Goal: Transaction & Acquisition: Purchase product/service

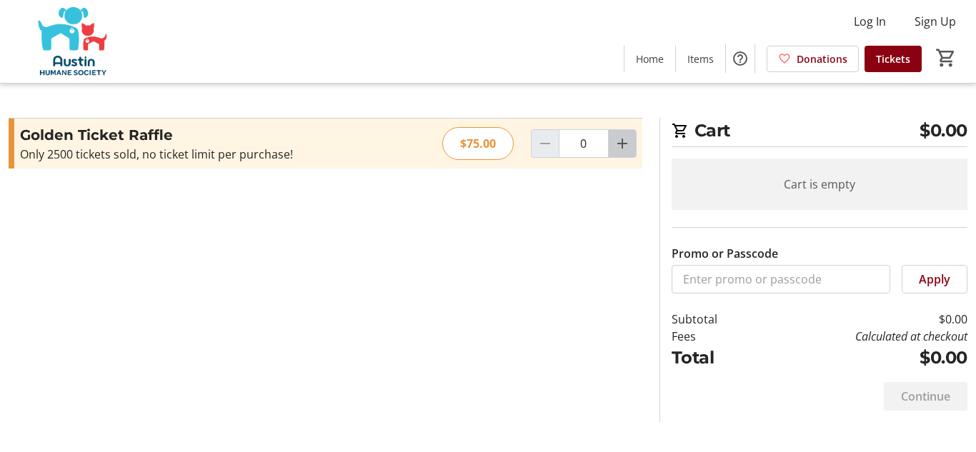
click at [614, 148] on mat-icon "Increment by one" at bounding box center [622, 143] width 17 height 17
type input "1"
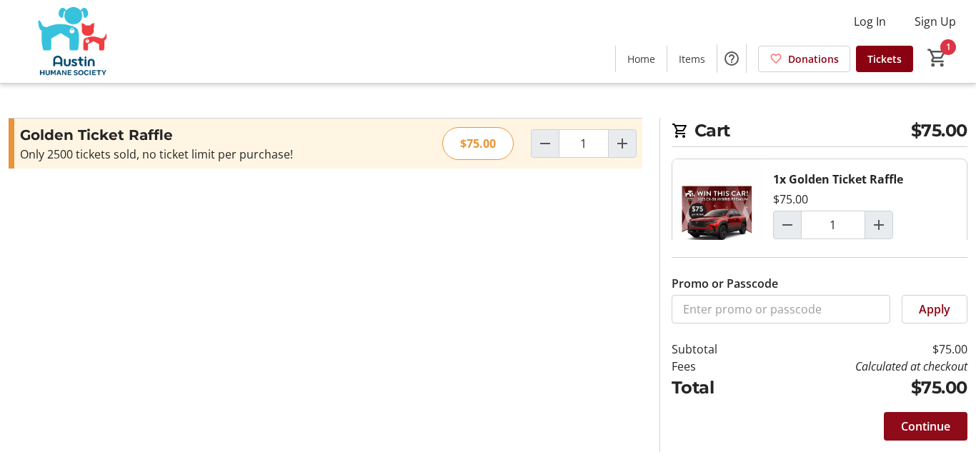
click at [922, 422] on span "Continue" at bounding box center [925, 426] width 49 height 17
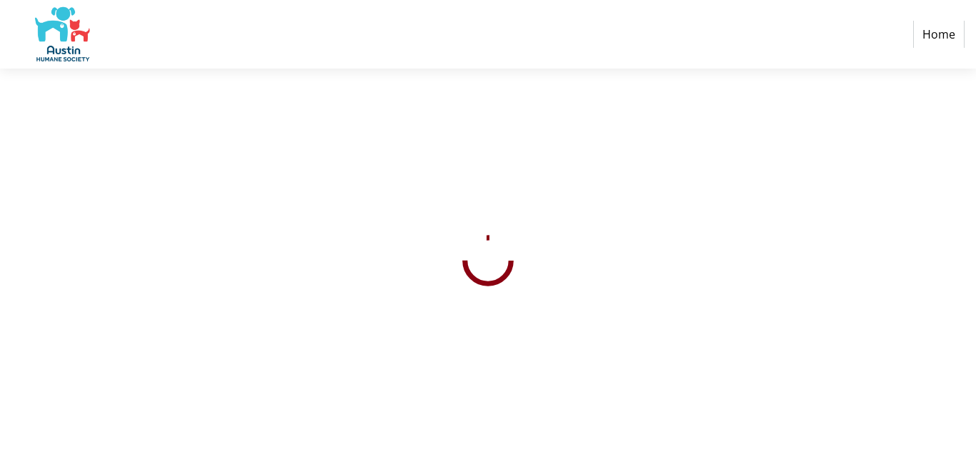
select select "US"
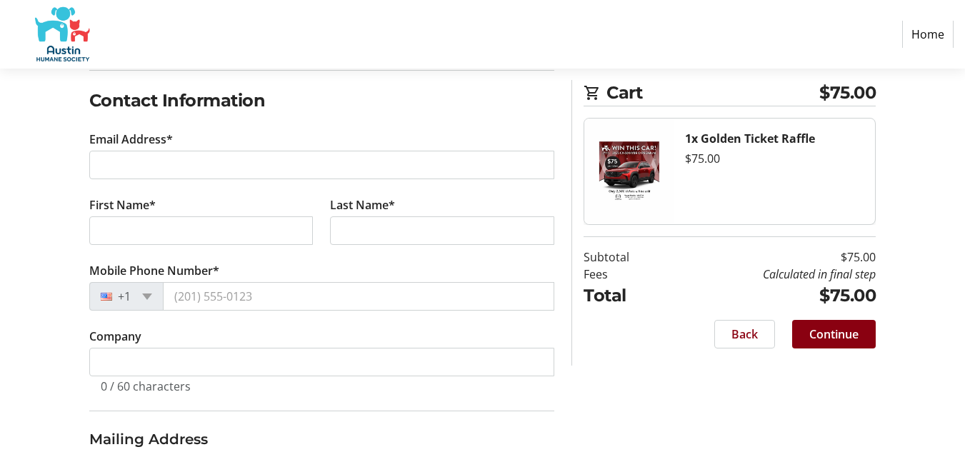
scroll to position [229, 0]
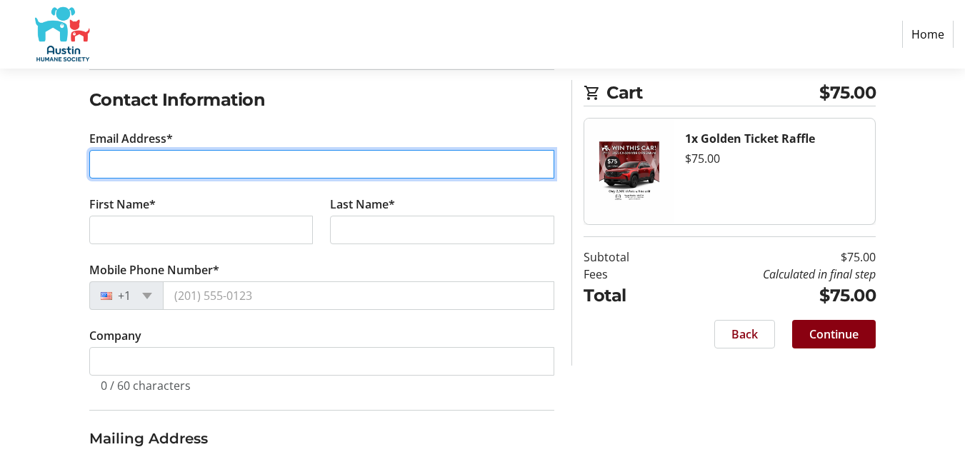
click at [190, 162] on input "Email Address*" at bounding box center [322, 164] width 466 height 29
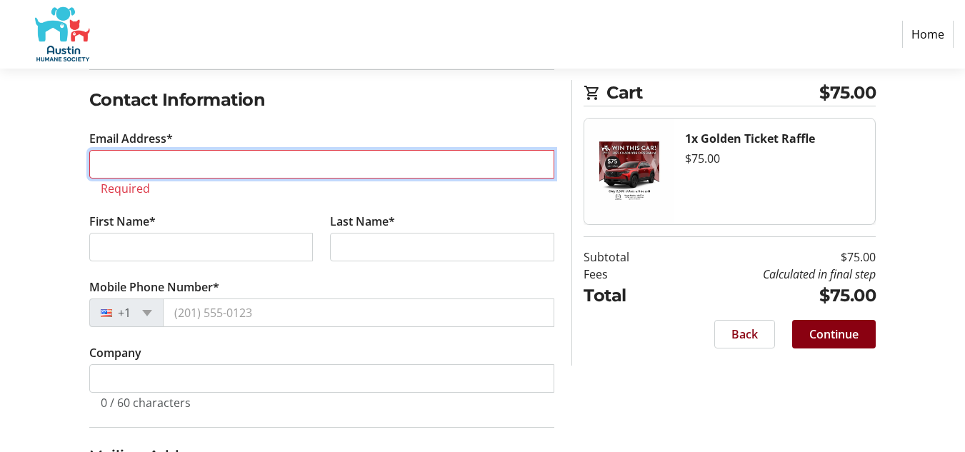
type input "[EMAIL_ADDRESS][DOMAIN_NAME]"
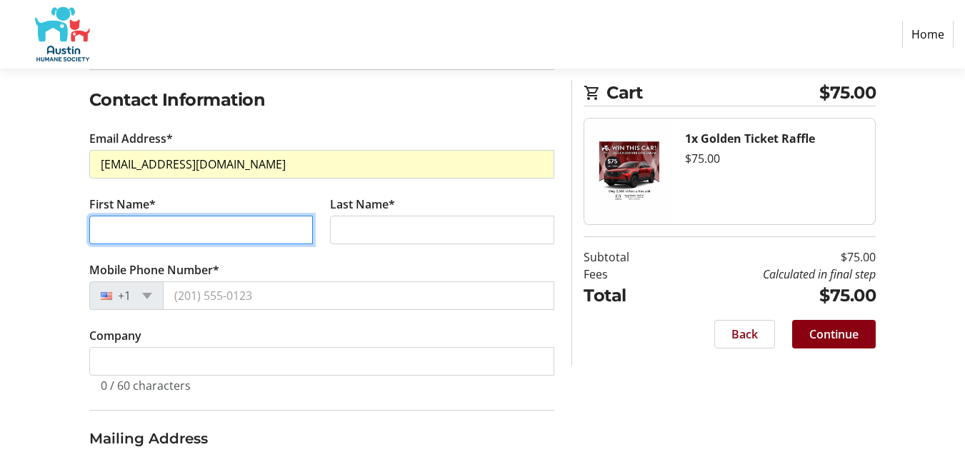
type input "[PERSON_NAME]"
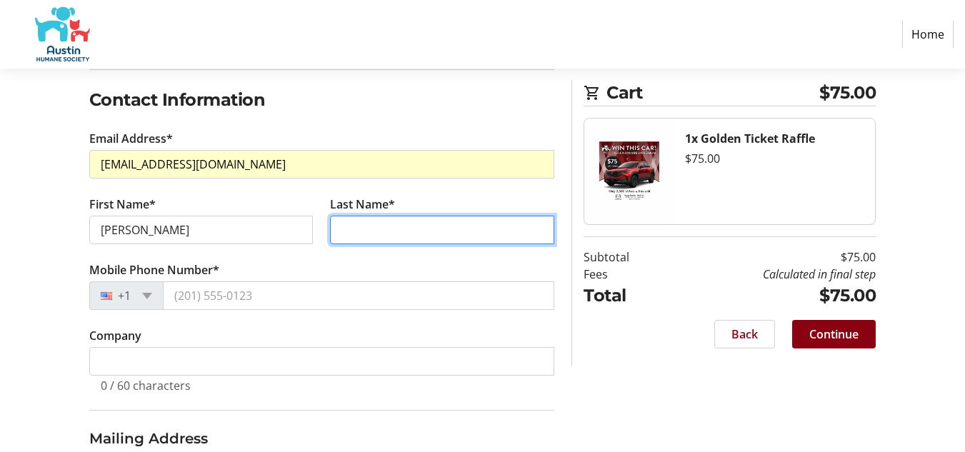
type input "Zygarlenski"
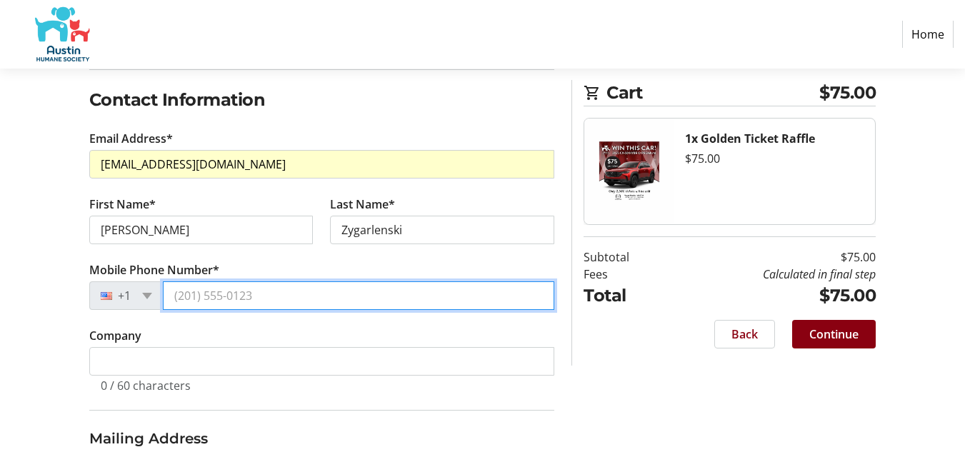
type input "[PHONE_NUMBER]"
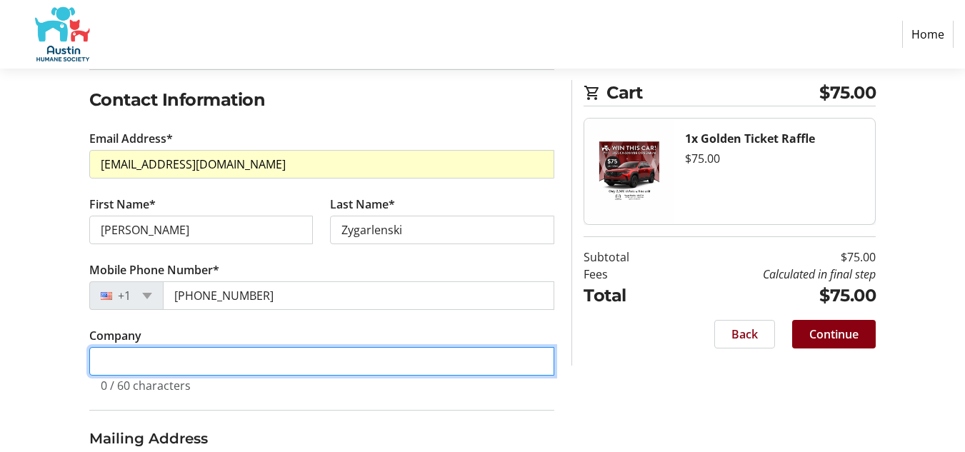
type input "[PERSON_NAME] Insurance Services"
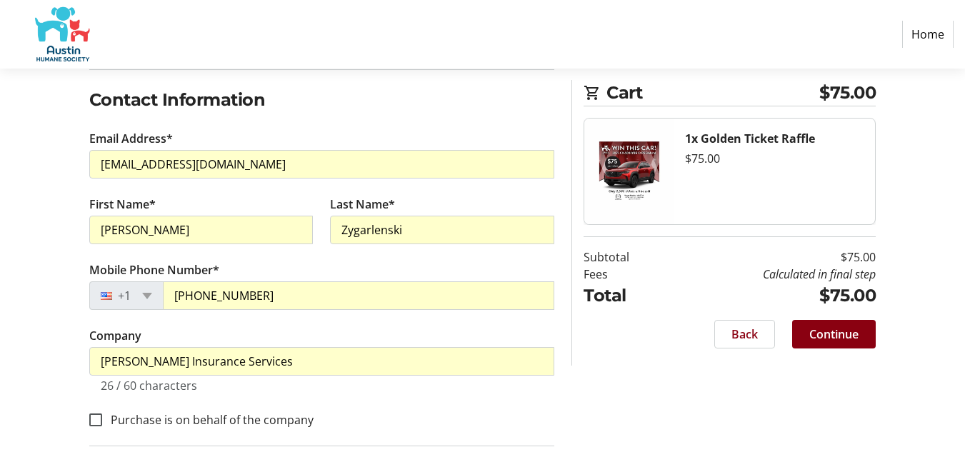
type input "[STREET_ADDRESS][PERSON_NAME]"
type input "Austin"
select select "[GEOGRAPHIC_DATA]"
type input "78759"
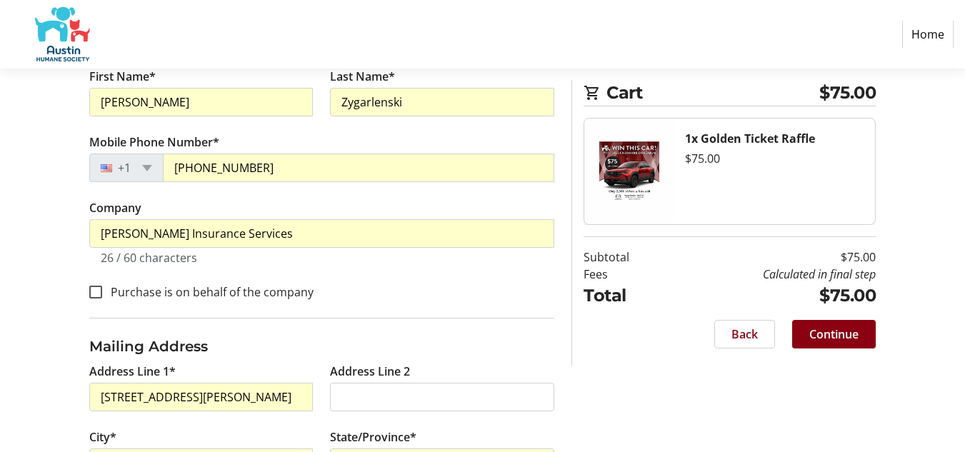
scroll to position [358, 0]
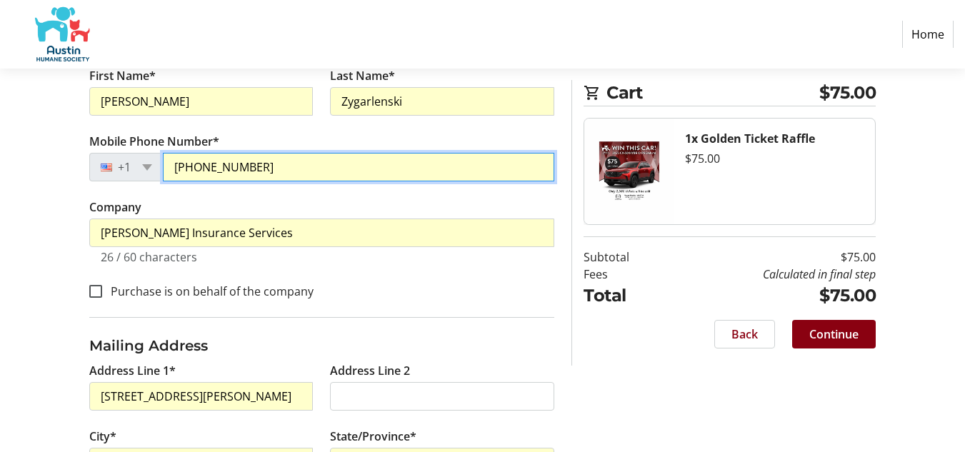
click at [290, 159] on input "[PHONE_NUMBER]" at bounding box center [359, 167] width 392 height 29
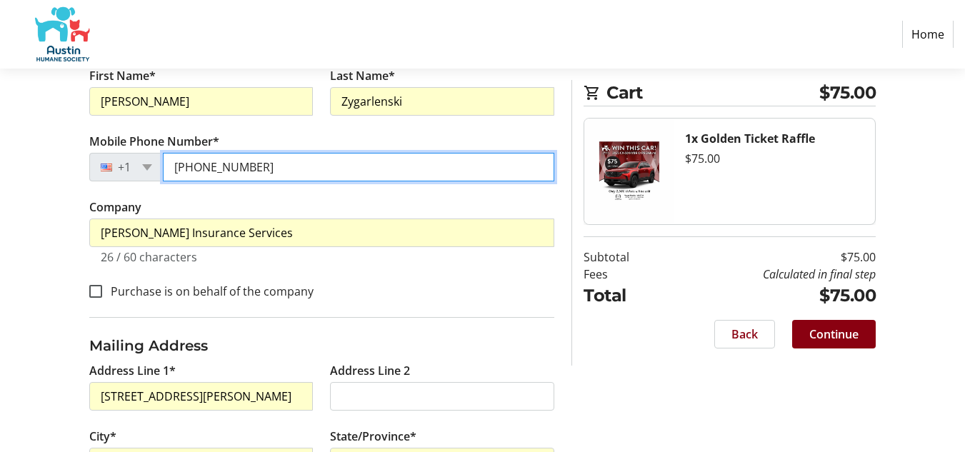
type input "[PHONE_NUMBER]"
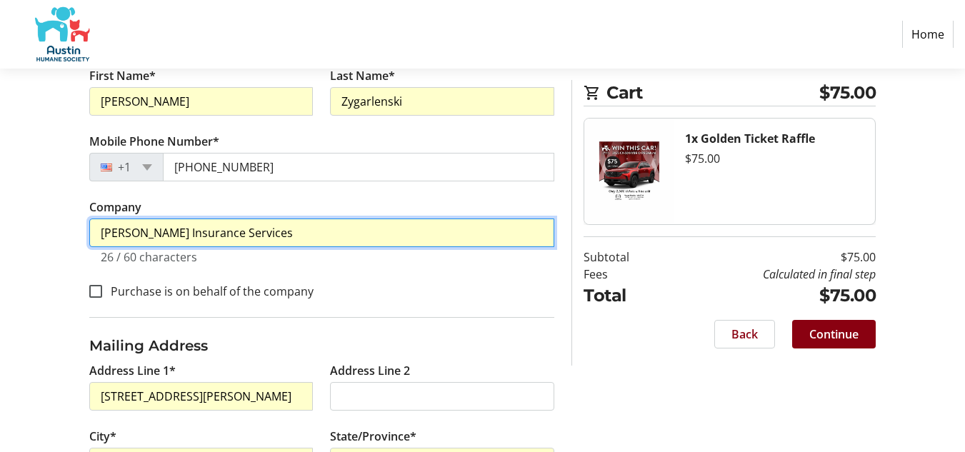
click at [302, 234] on input "[PERSON_NAME] Insurance Services" at bounding box center [322, 233] width 466 height 29
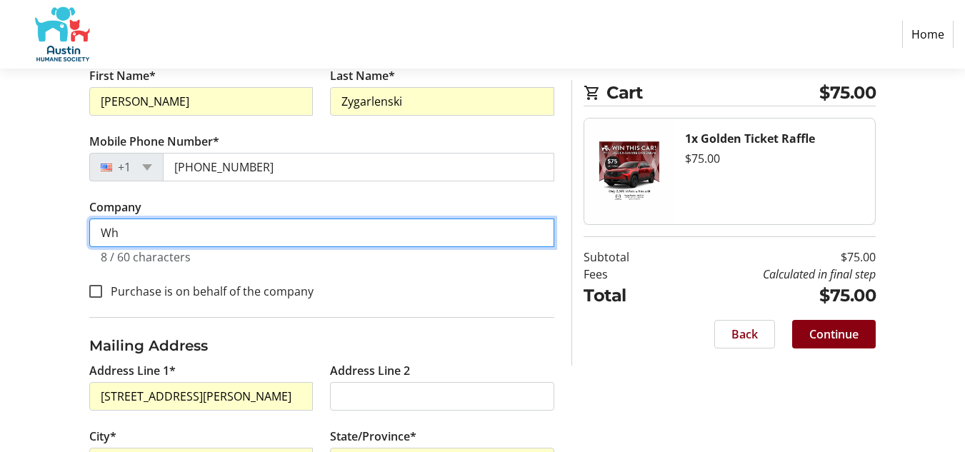
type input "W"
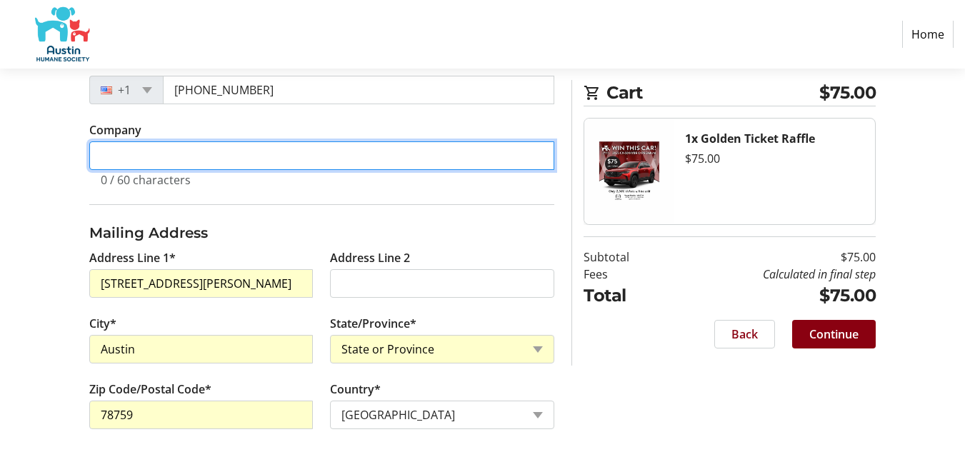
scroll to position [447, 0]
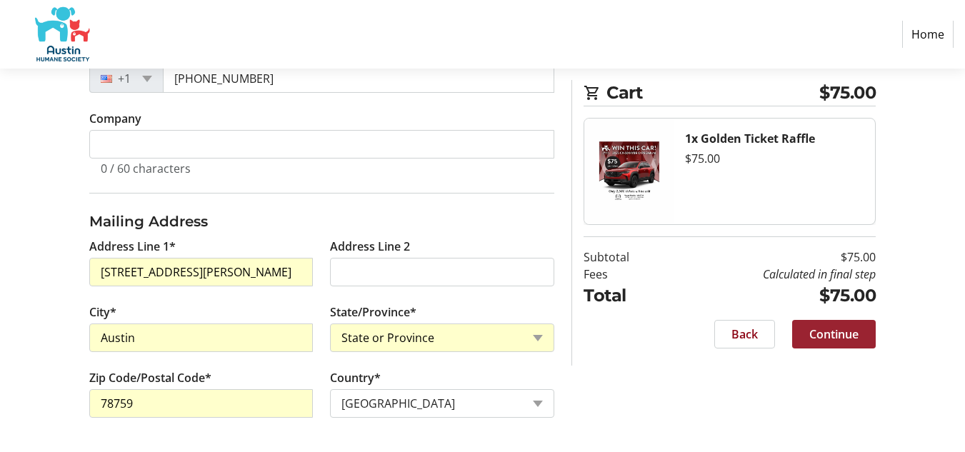
click at [823, 332] on span "Continue" at bounding box center [834, 334] width 49 height 17
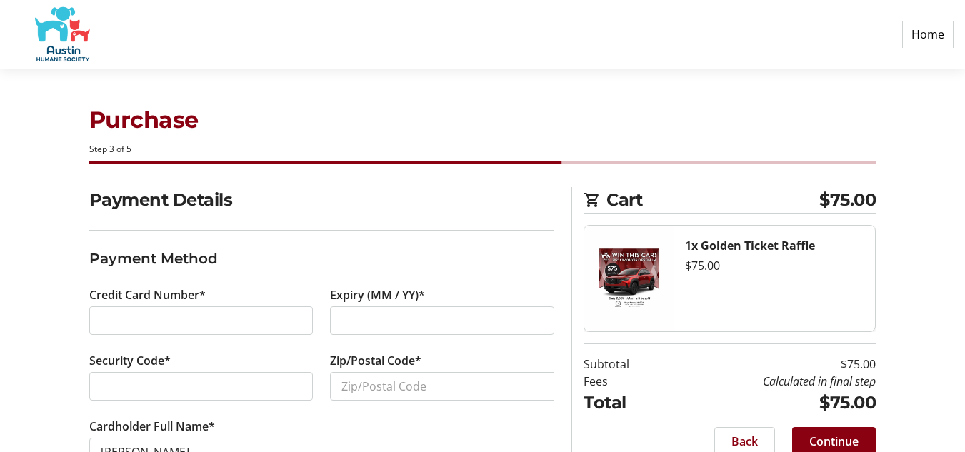
scroll to position [49, 0]
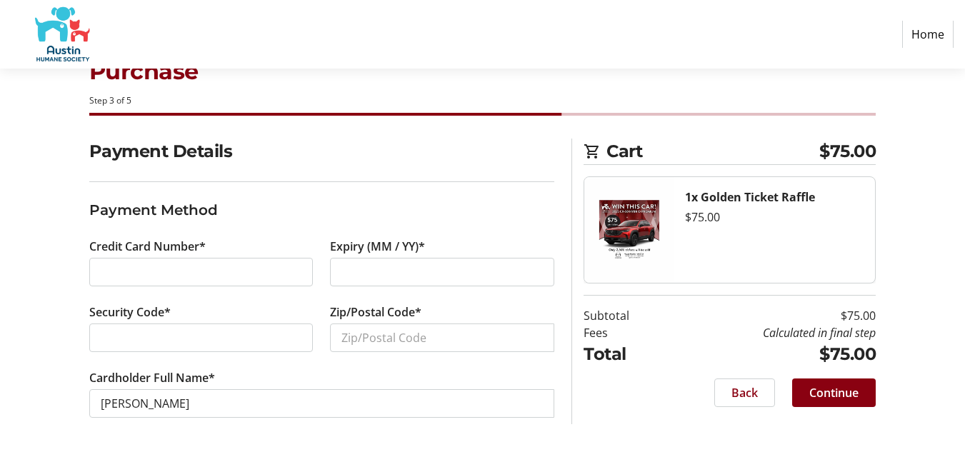
click at [337, 266] on div at bounding box center [442, 272] width 224 height 29
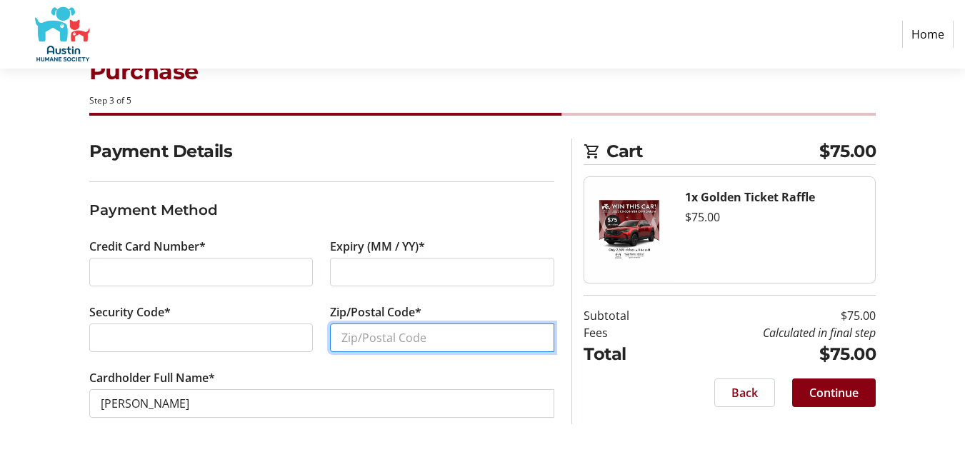
click at [356, 333] on input "Zip/Postal Code*" at bounding box center [442, 338] width 224 height 29
type input "78759"
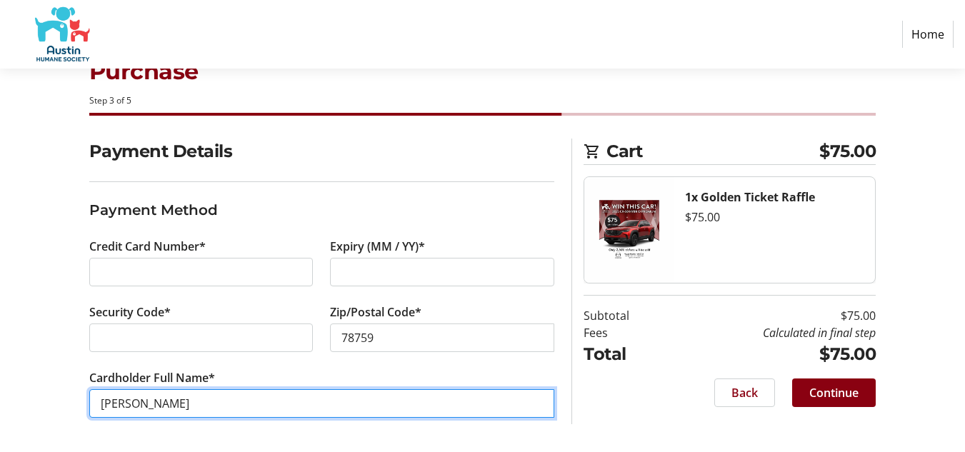
click at [117, 398] on input "[PERSON_NAME]" at bounding box center [322, 403] width 466 height 29
type input "[PERSON_NAME]"
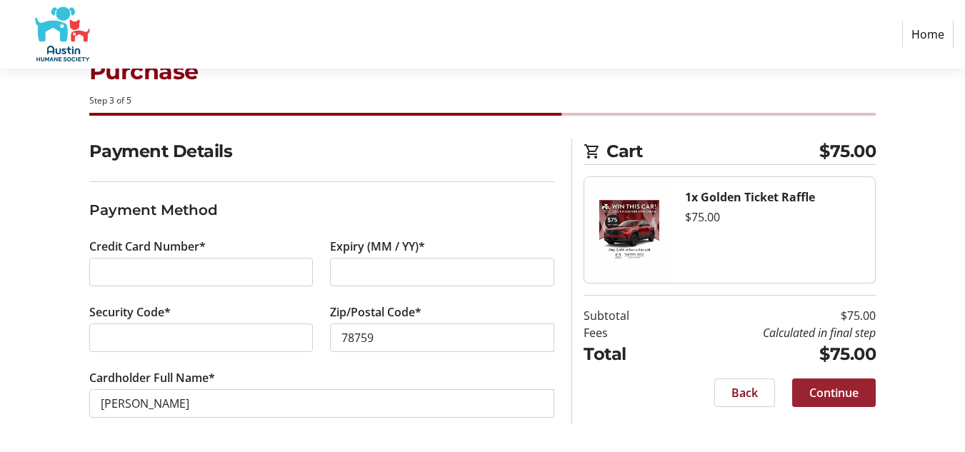
click at [813, 392] on span "Continue" at bounding box center [834, 392] width 49 height 17
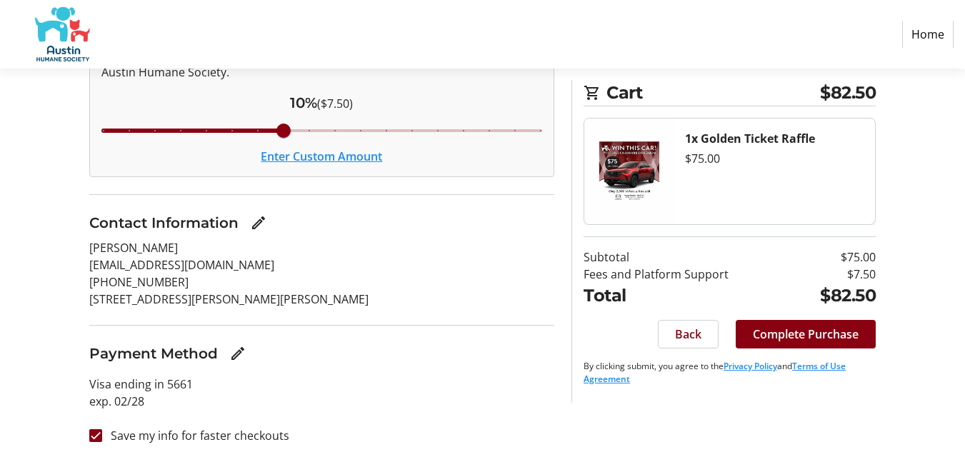
scroll to position [223, 0]
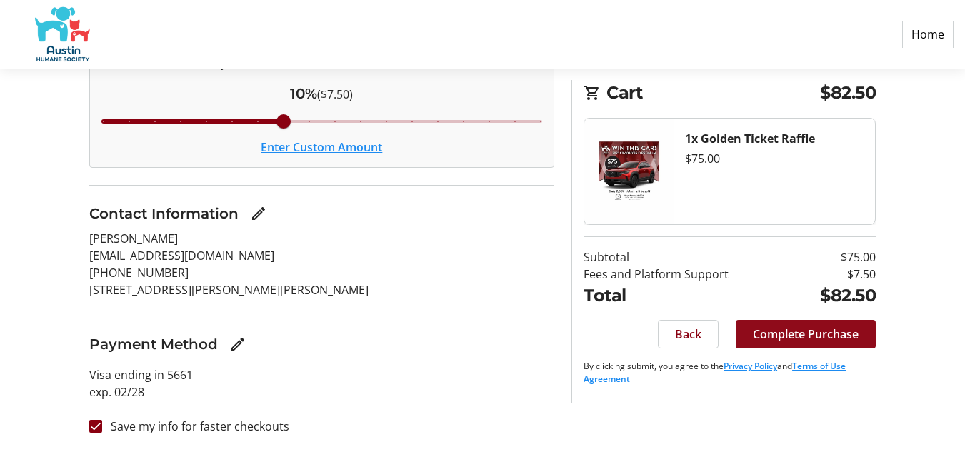
click at [779, 338] on span "Complete Purchase" at bounding box center [806, 334] width 106 height 17
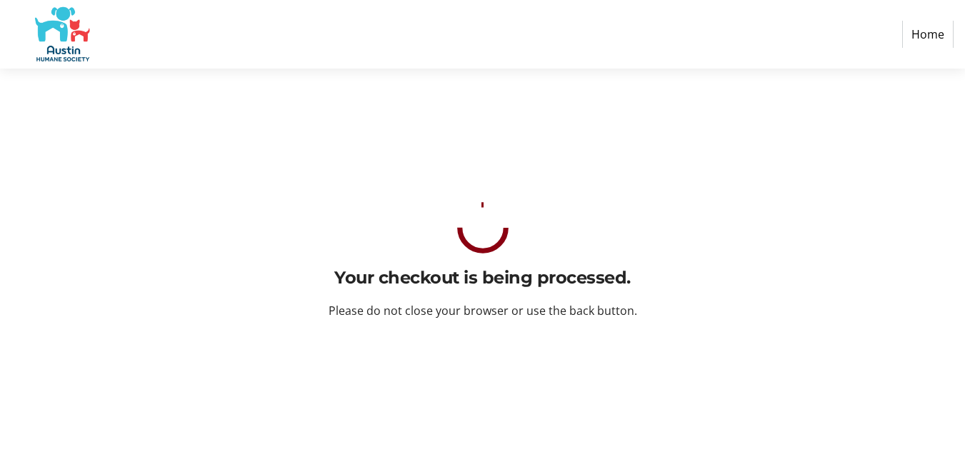
scroll to position [0, 0]
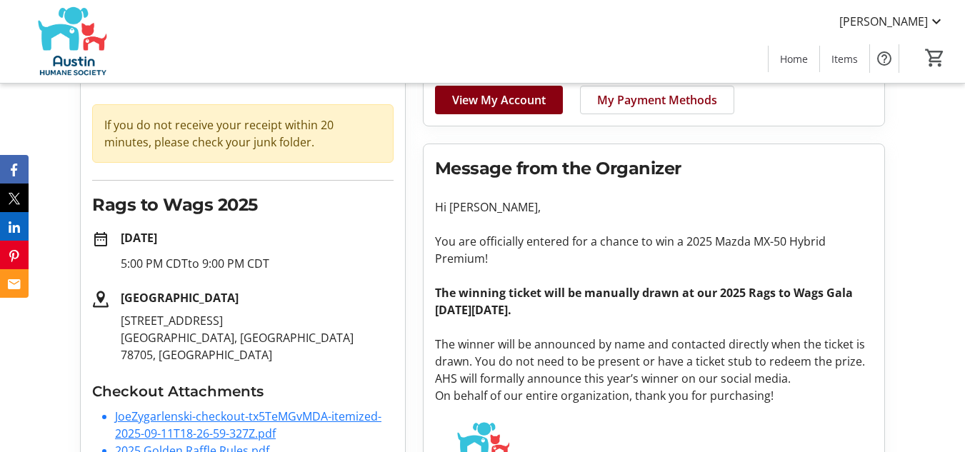
scroll to position [118, 0]
